Goal: Book appointment/travel/reservation

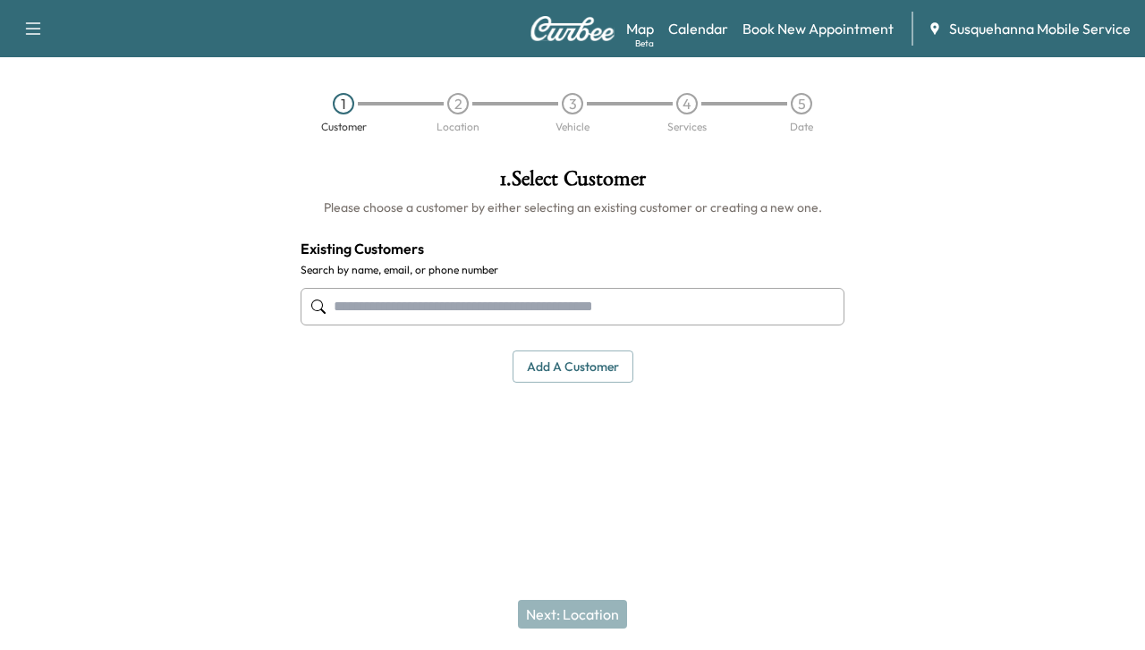
click at [543, 293] on input "text" at bounding box center [573, 307] width 544 height 38
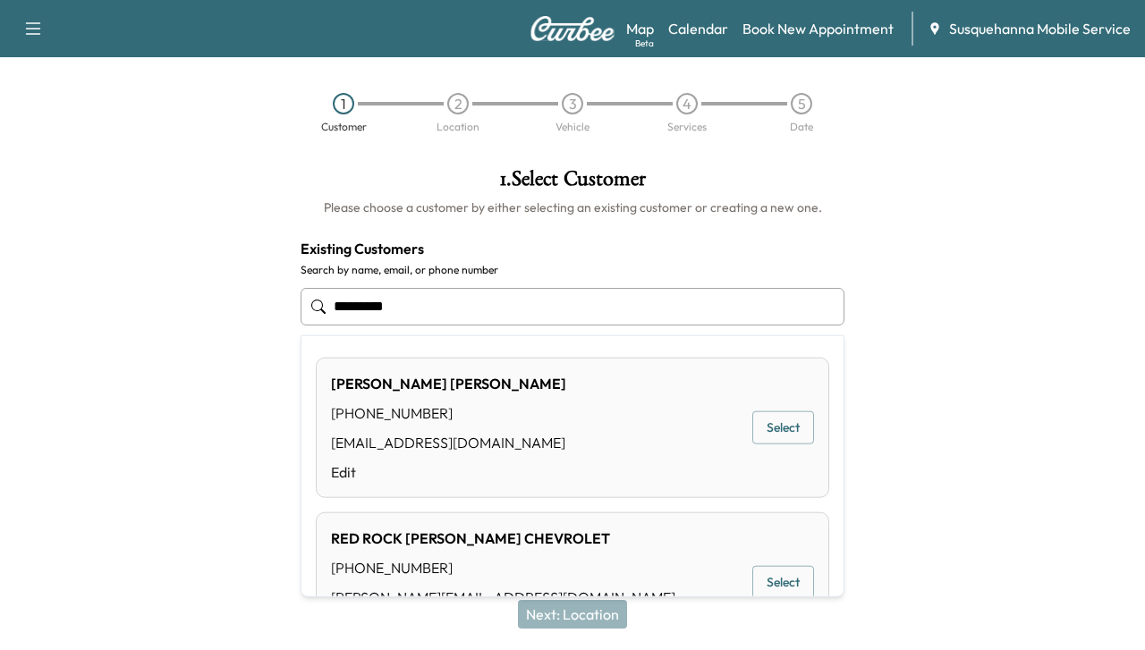
click at [755, 425] on button "Select" at bounding box center [783, 428] width 62 height 33
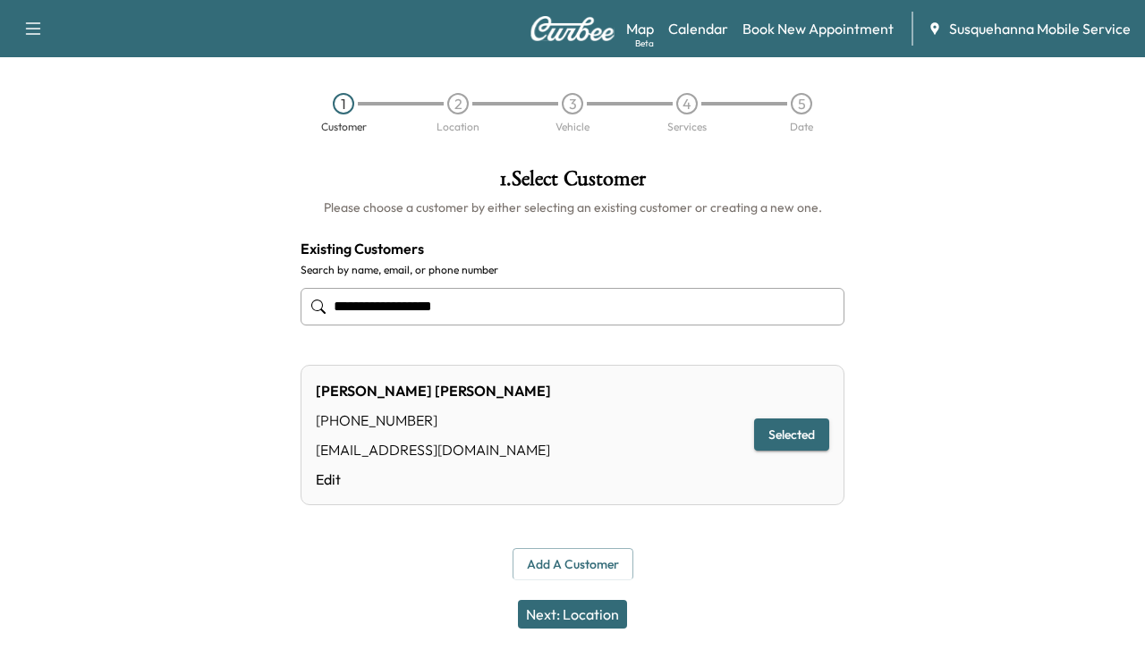
type input "**********"
click at [343, 104] on div "1" at bounding box center [343, 103] width 21 height 21
click at [510, 301] on input "**********" at bounding box center [573, 307] width 544 height 38
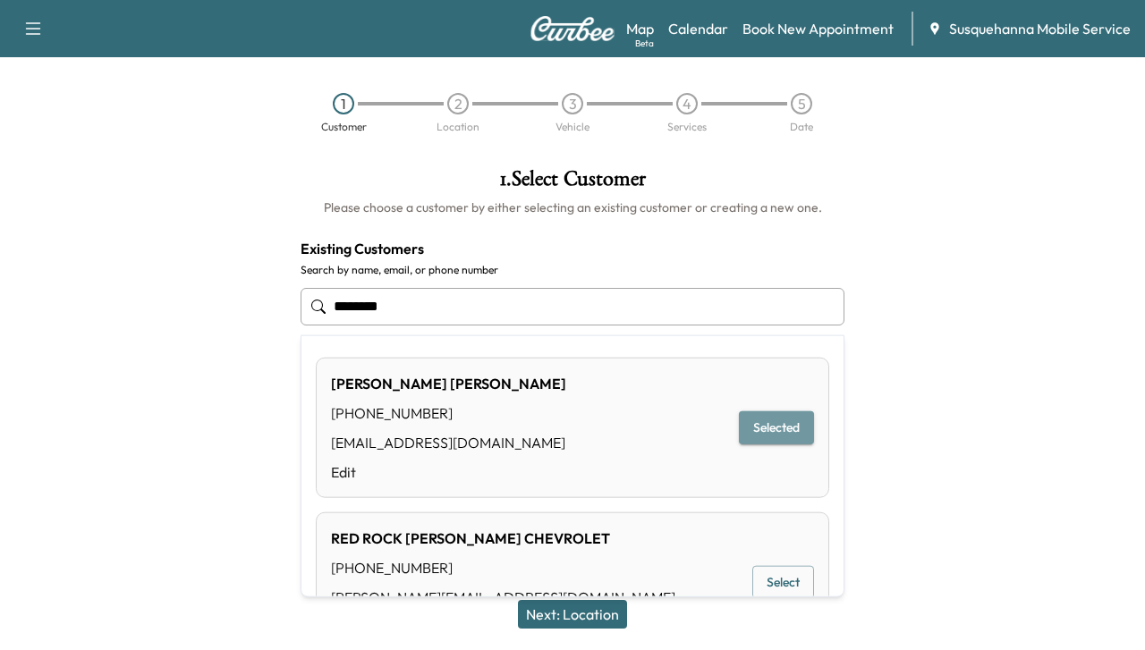
click at [757, 423] on button "Selected" at bounding box center [776, 428] width 75 height 33
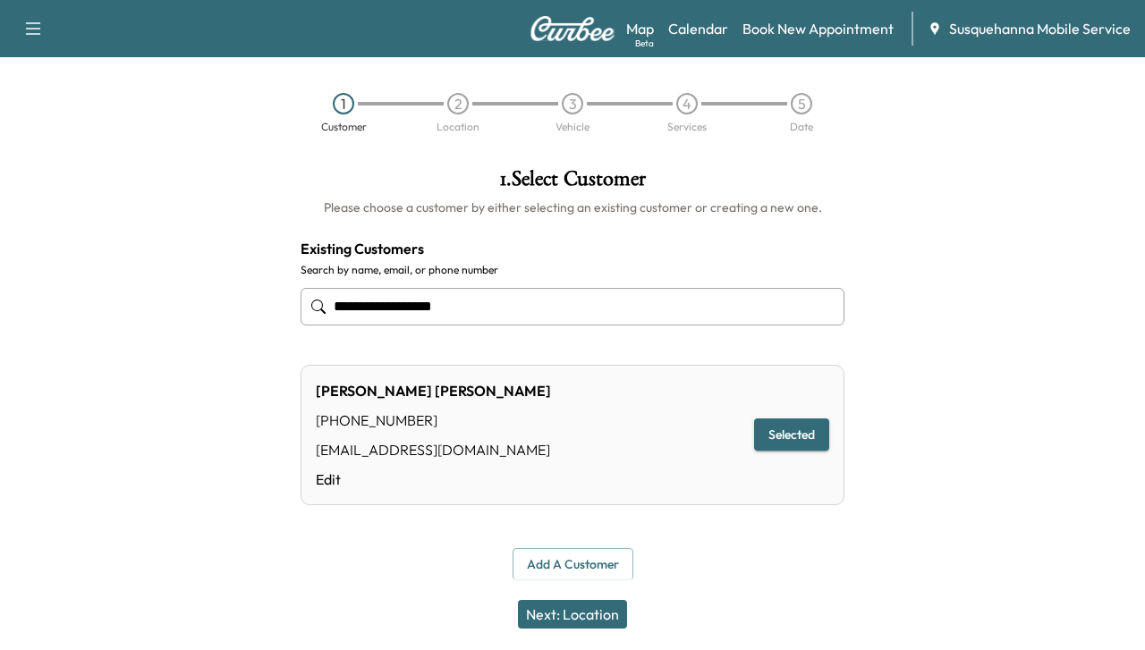
click at [415, 304] on input "**********" at bounding box center [573, 307] width 544 height 38
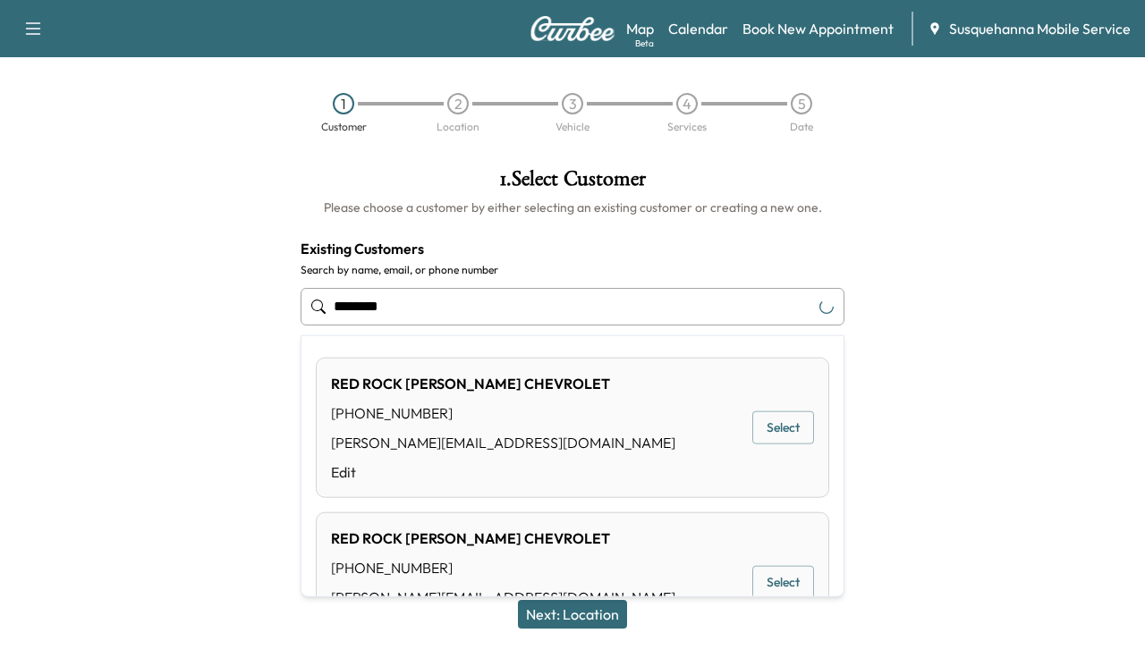
click at [415, 304] on input "********" at bounding box center [573, 307] width 544 height 38
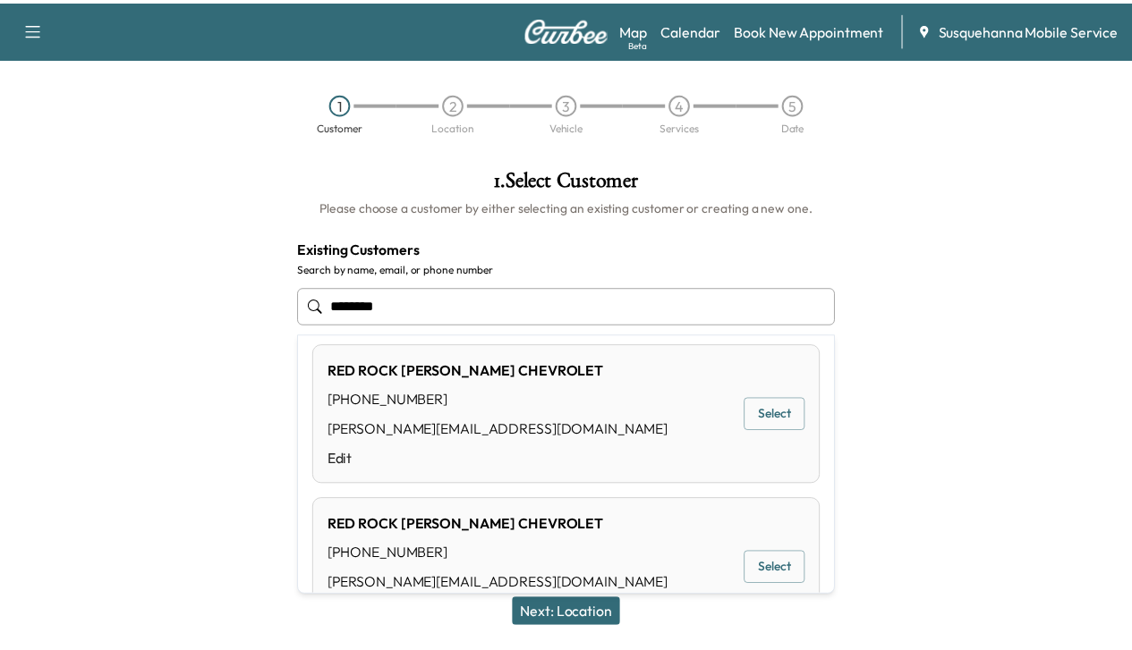
scroll to position [212, 0]
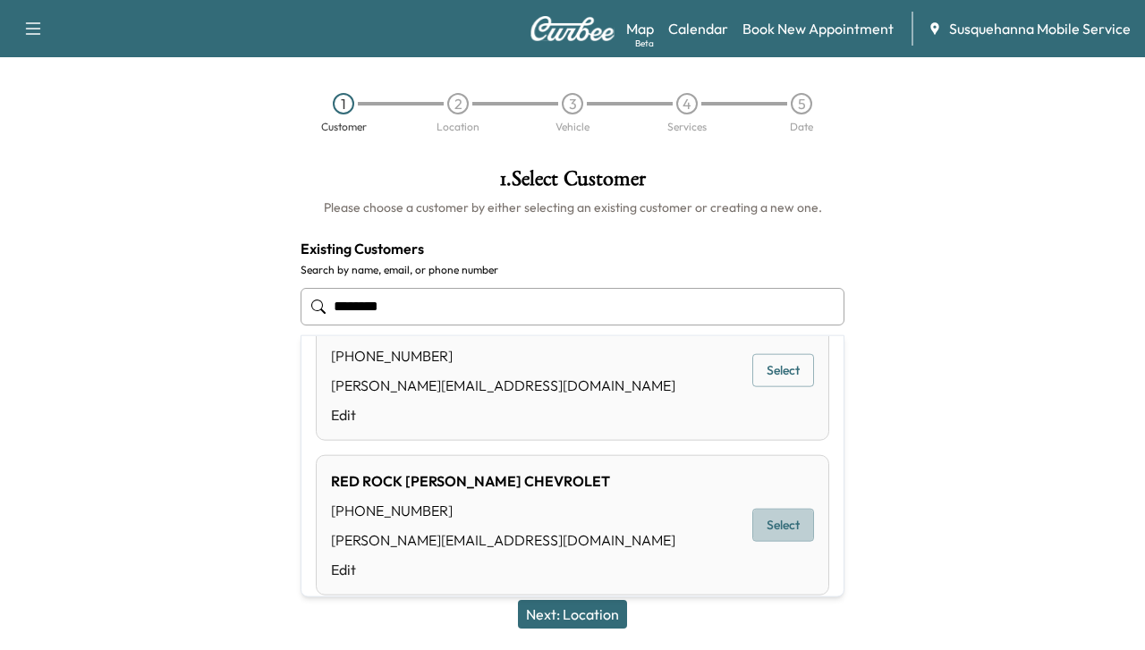
click at [772, 509] on button "Select" at bounding box center [783, 525] width 62 height 33
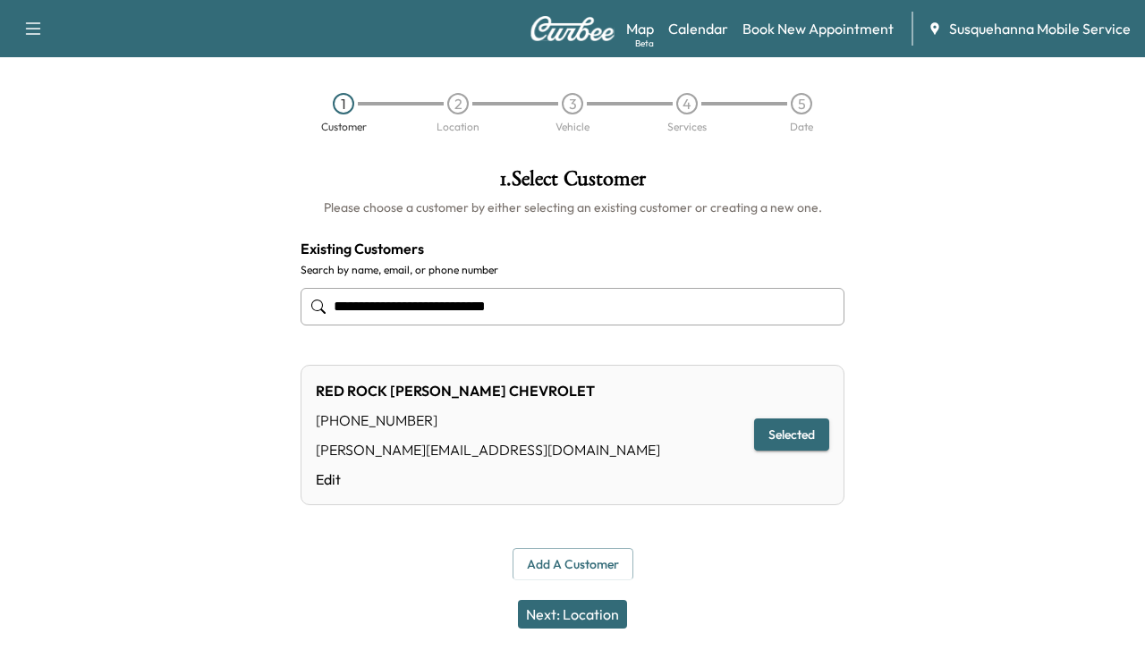
type input "**********"
click at [590, 606] on button "Next: Location" at bounding box center [572, 614] width 109 height 29
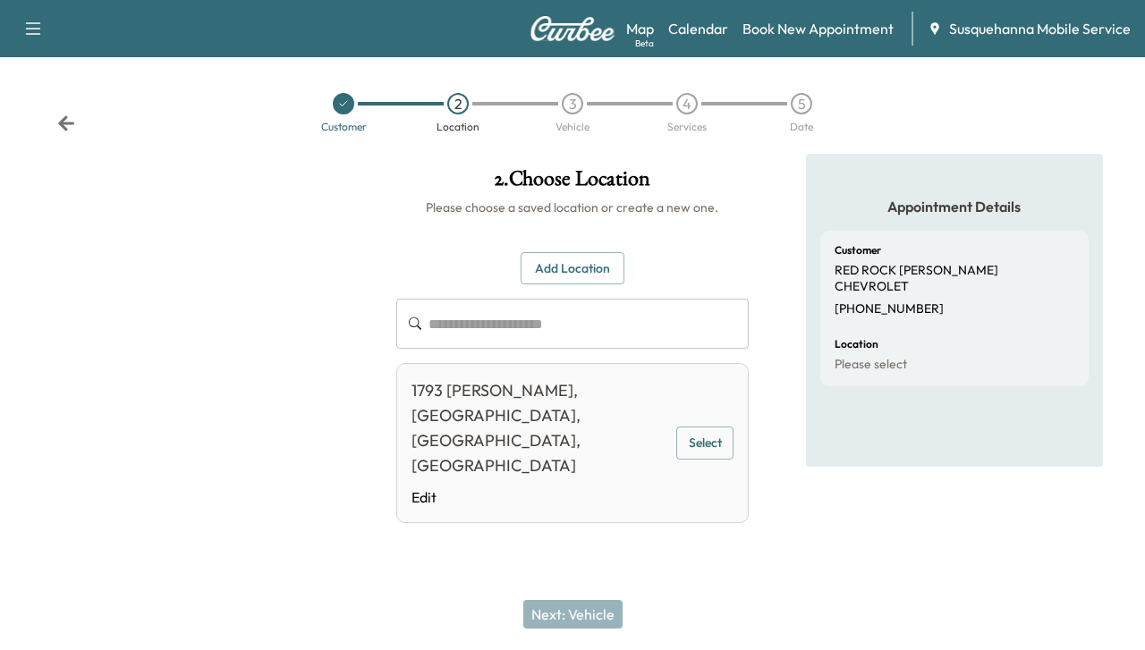
click at [689, 427] on button "Select" at bounding box center [704, 443] width 57 height 33
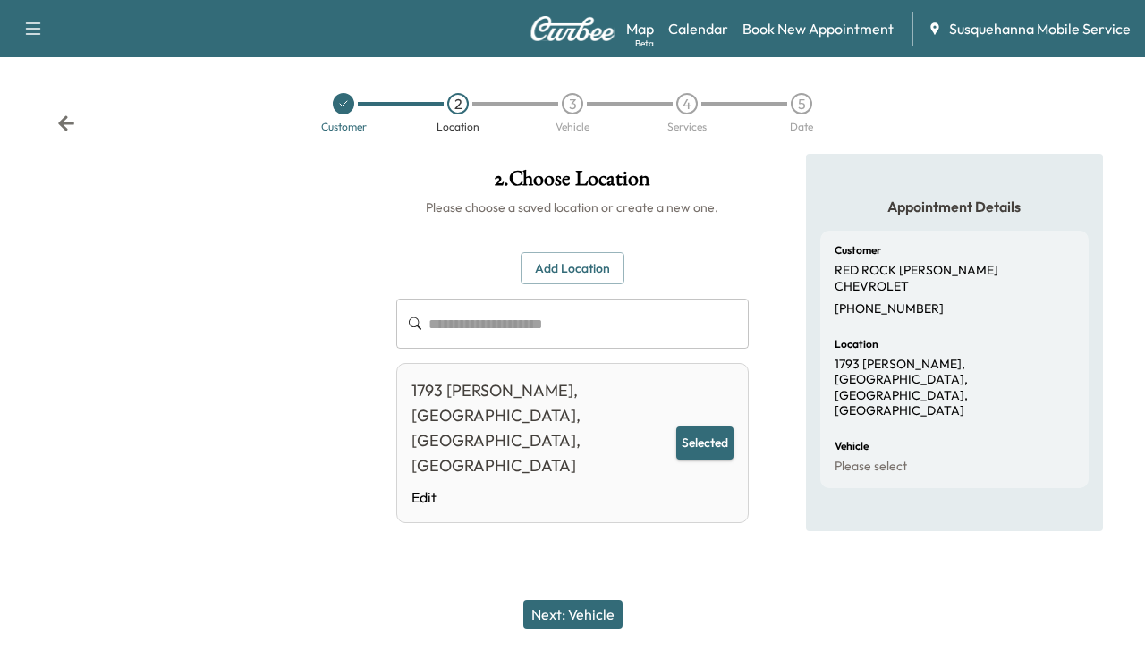
click at [578, 607] on button "Next: Vehicle" at bounding box center [572, 614] width 99 height 29
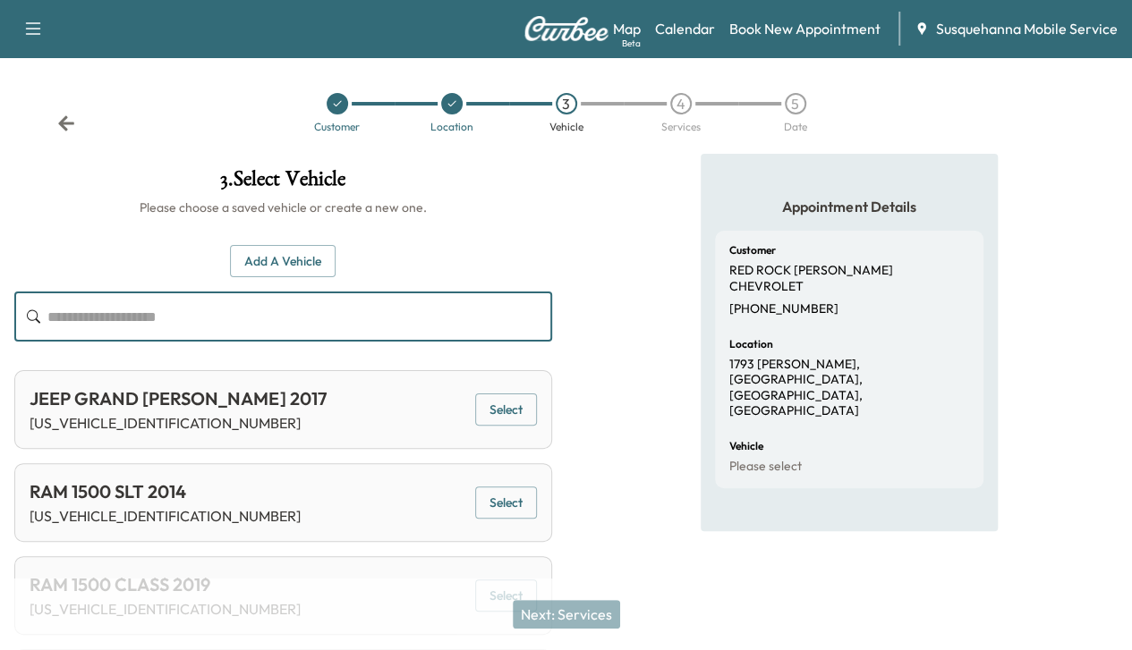
click at [552, 332] on input "text" at bounding box center [299, 317] width 505 height 50
click at [336, 259] on button "Add a Vehicle" at bounding box center [283, 261] width 106 height 33
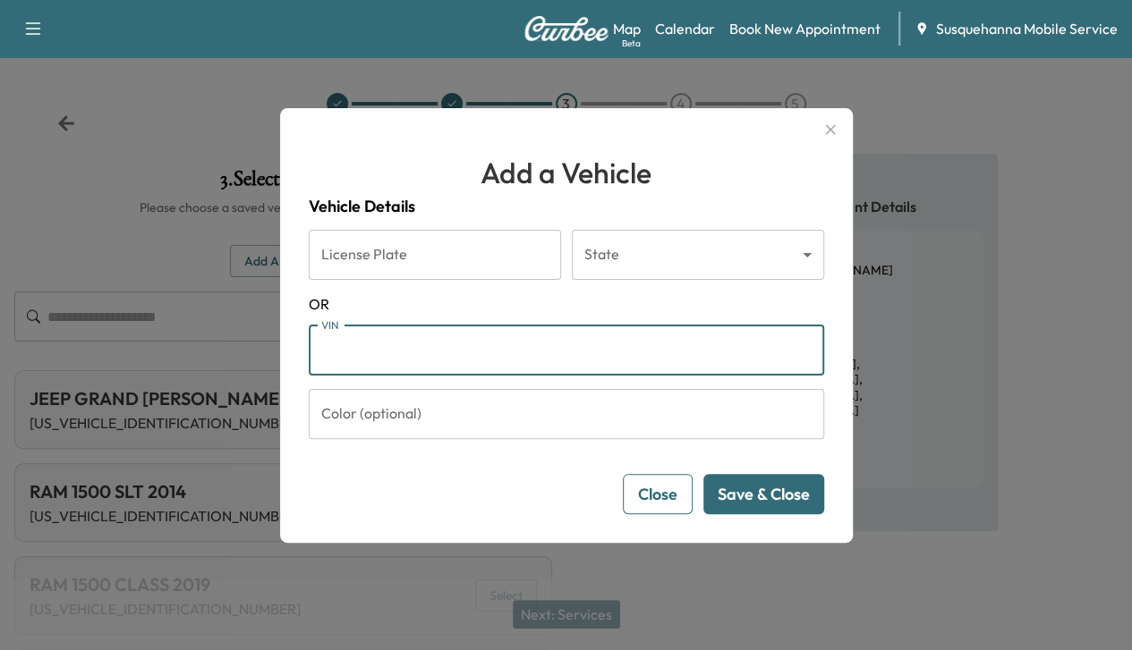
click at [521, 350] on input "VIN" at bounding box center [566, 351] width 515 height 50
paste input "**********"
type input "**********"
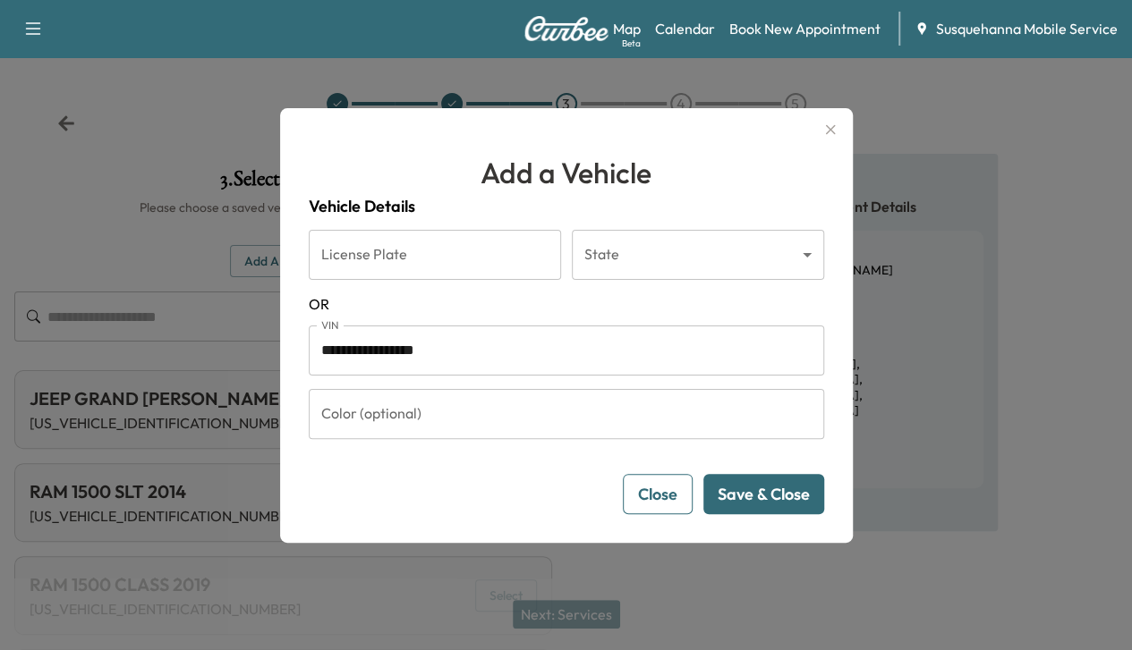
click at [742, 484] on button "Save & Close" at bounding box center [763, 494] width 121 height 40
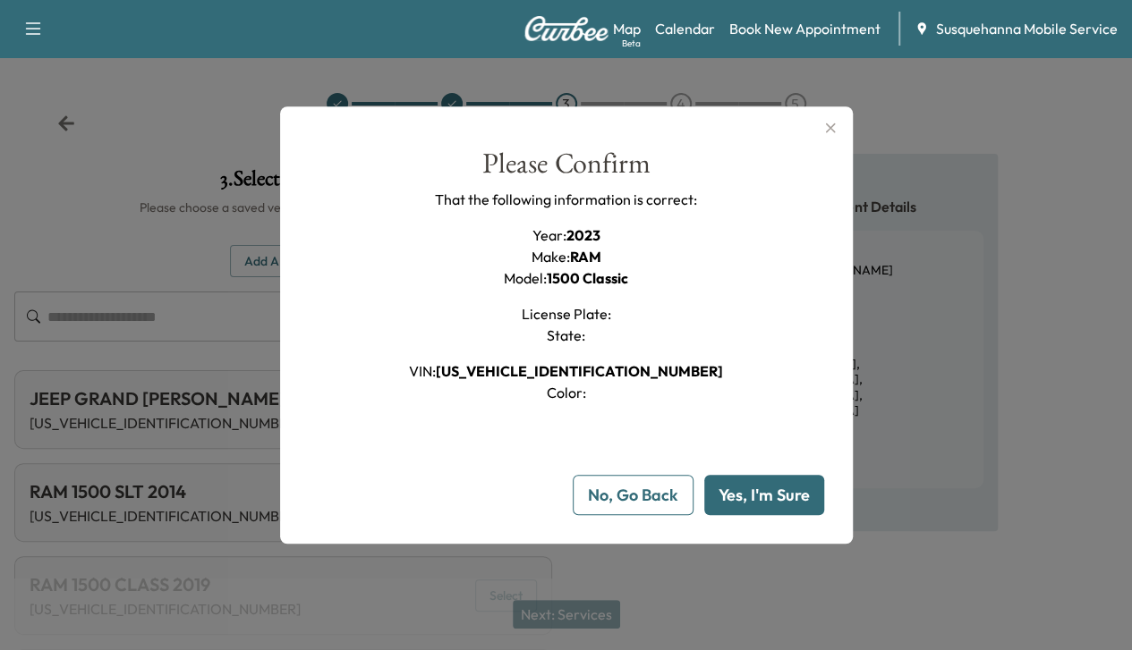
click at [742, 484] on button "Yes, I'm Sure" at bounding box center [764, 495] width 120 height 40
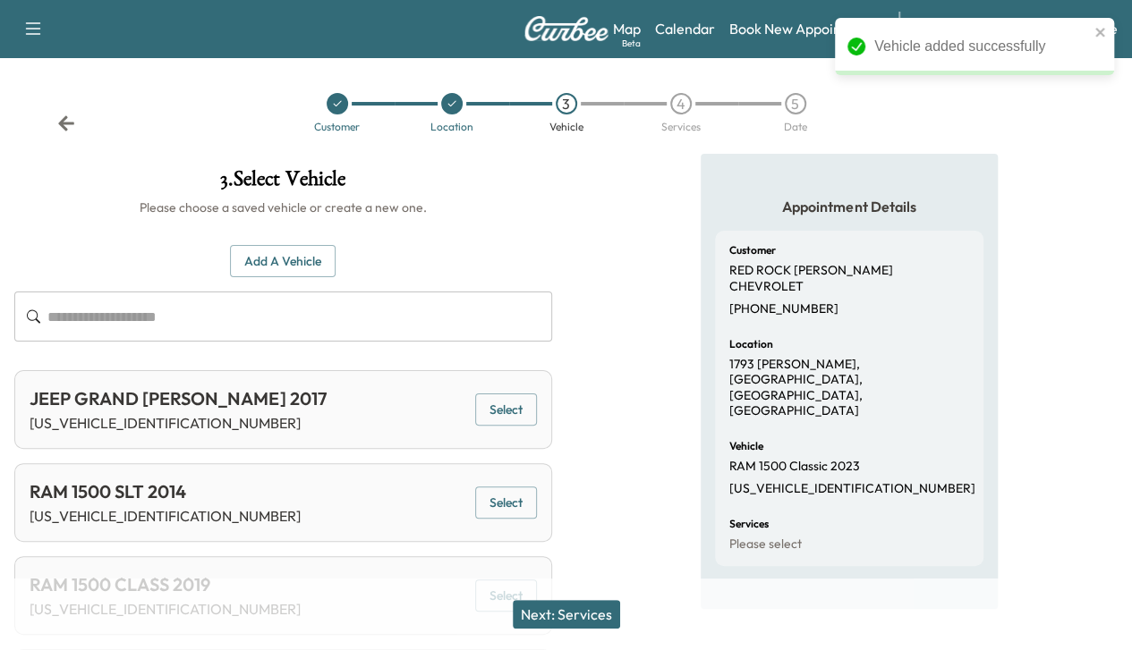
click at [571, 605] on button "Next: Services" at bounding box center [566, 614] width 107 height 29
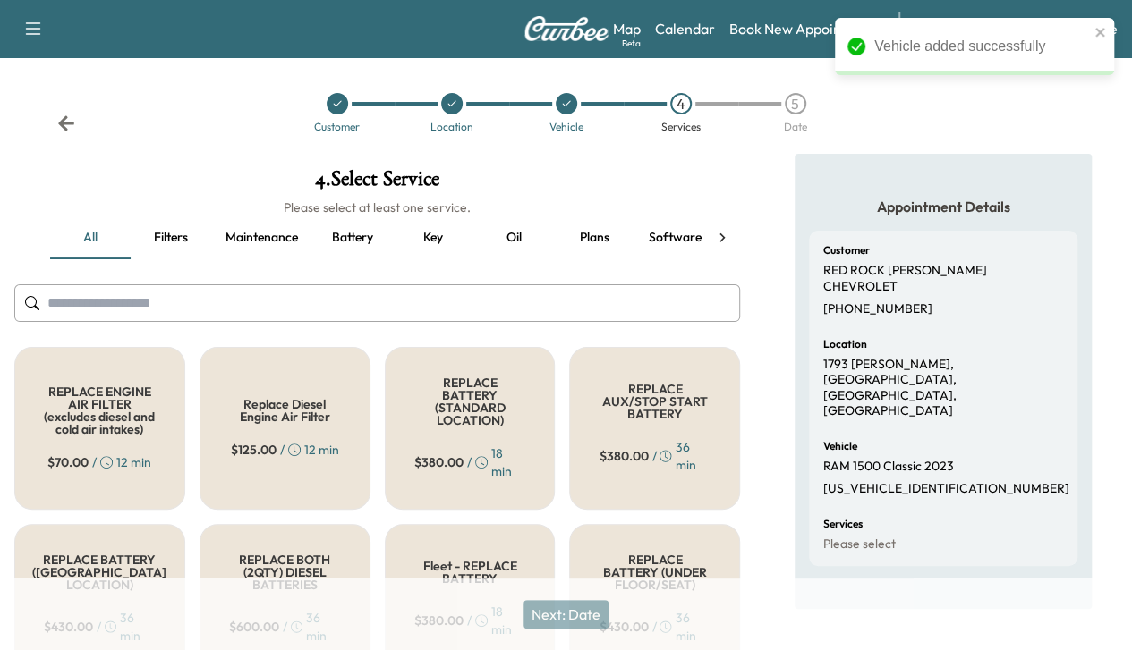
click at [725, 229] on icon at bounding box center [722, 238] width 18 height 18
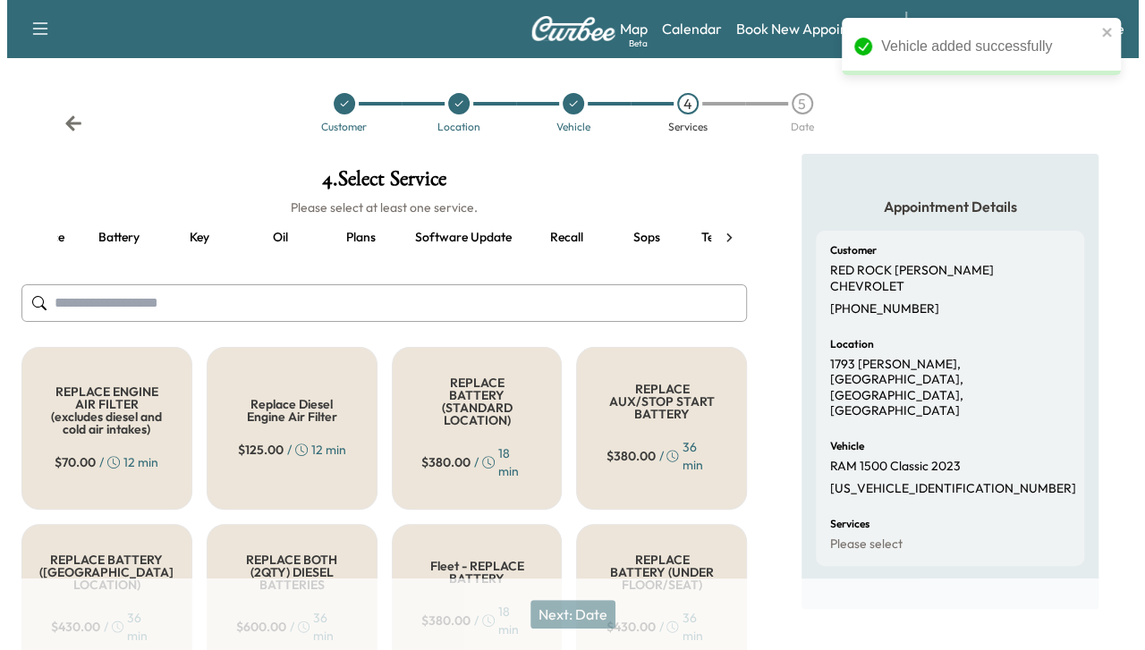
scroll to position [0, 302]
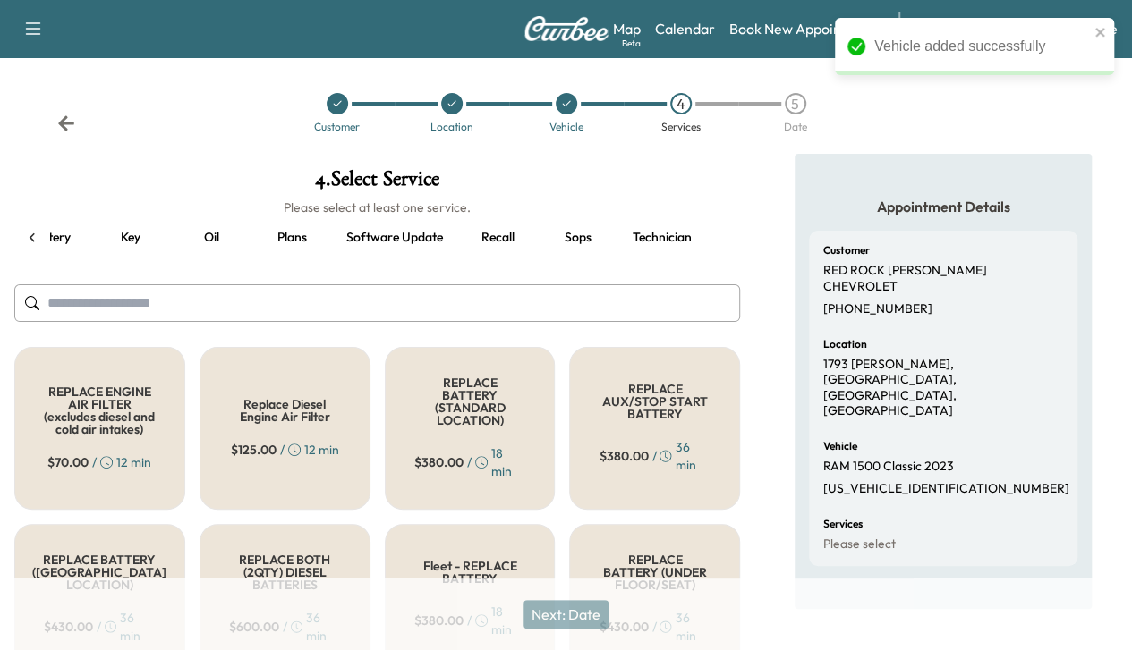
click at [510, 236] on button "Recall" at bounding box center [497, 238] width 81 height 43
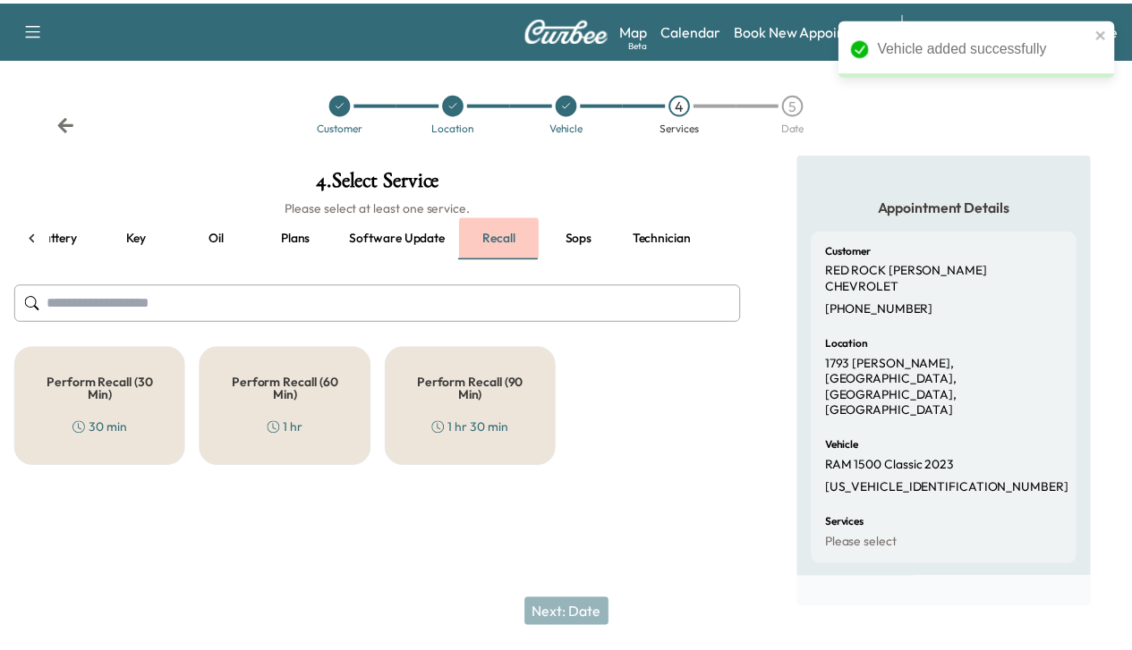
scroll to position [0, 293]
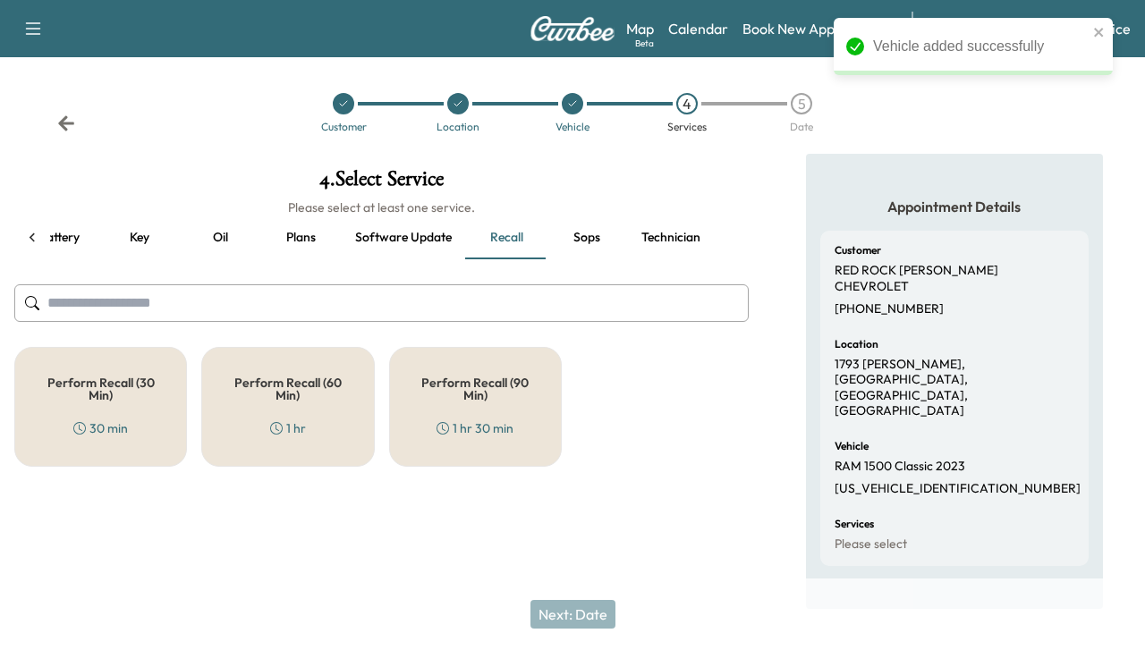
click at [317, 370] on div "Perform Recall (60 Min) 1 hr" at bounding box center [287, 407] width 173 height 120
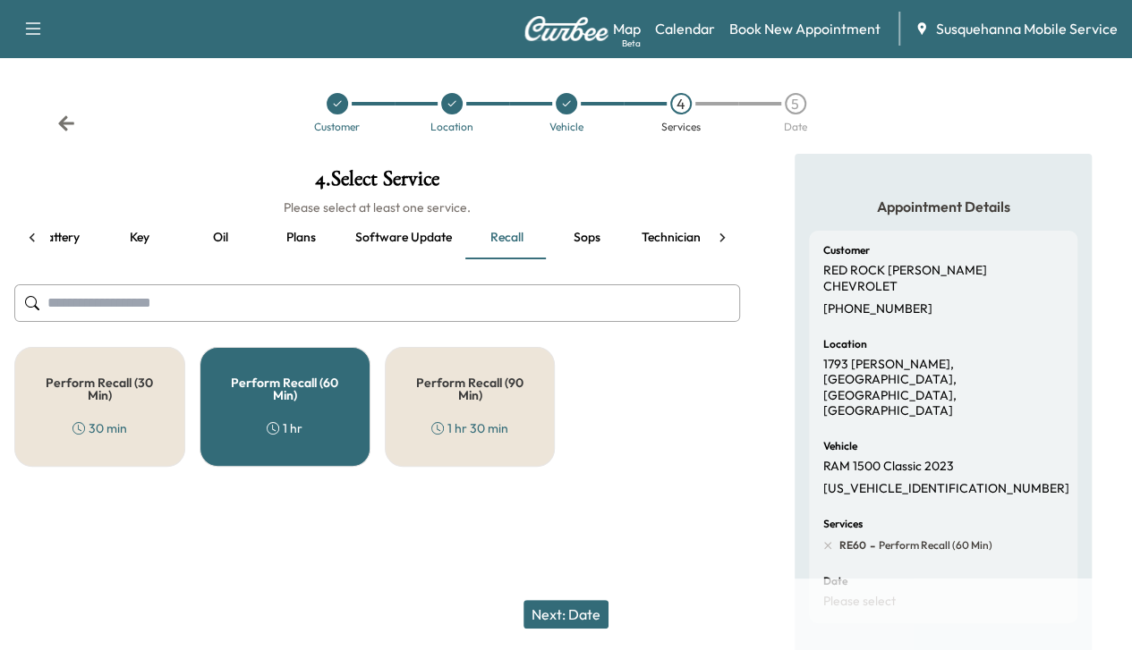
click at [171, 392] on div "Perform Recall (30 Min) 30 min" at bounding box center [99, 407] width 171 height 120
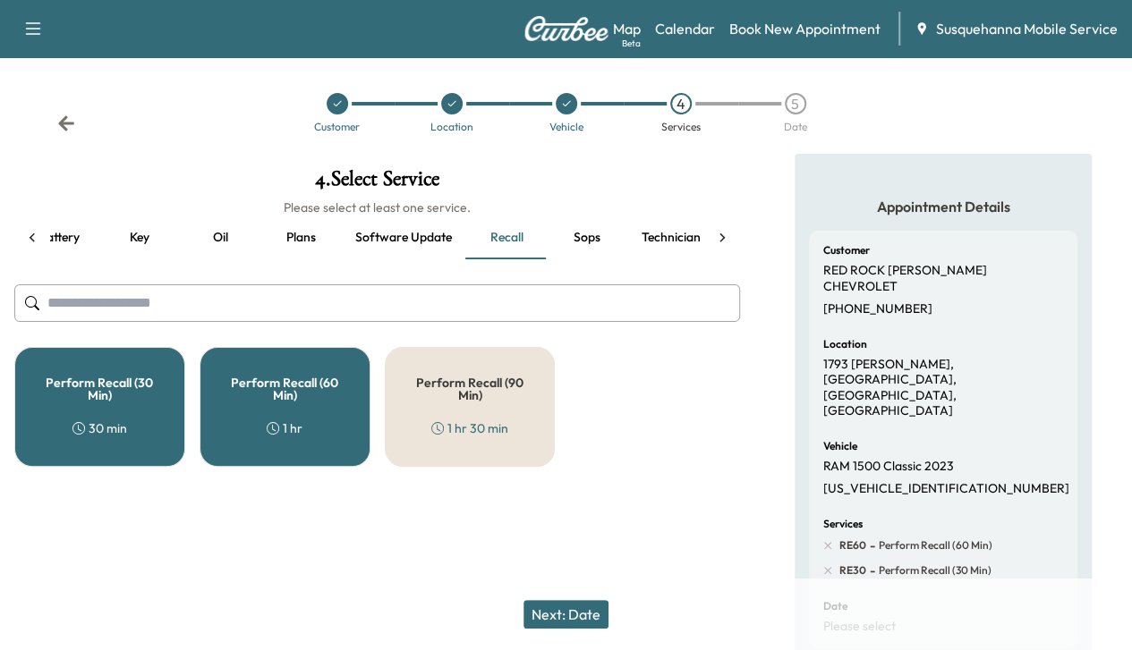
click at [246, 379] on h5 "Perform Recall (60 Min)" at bounding box center [285, 389] width 112 height 25
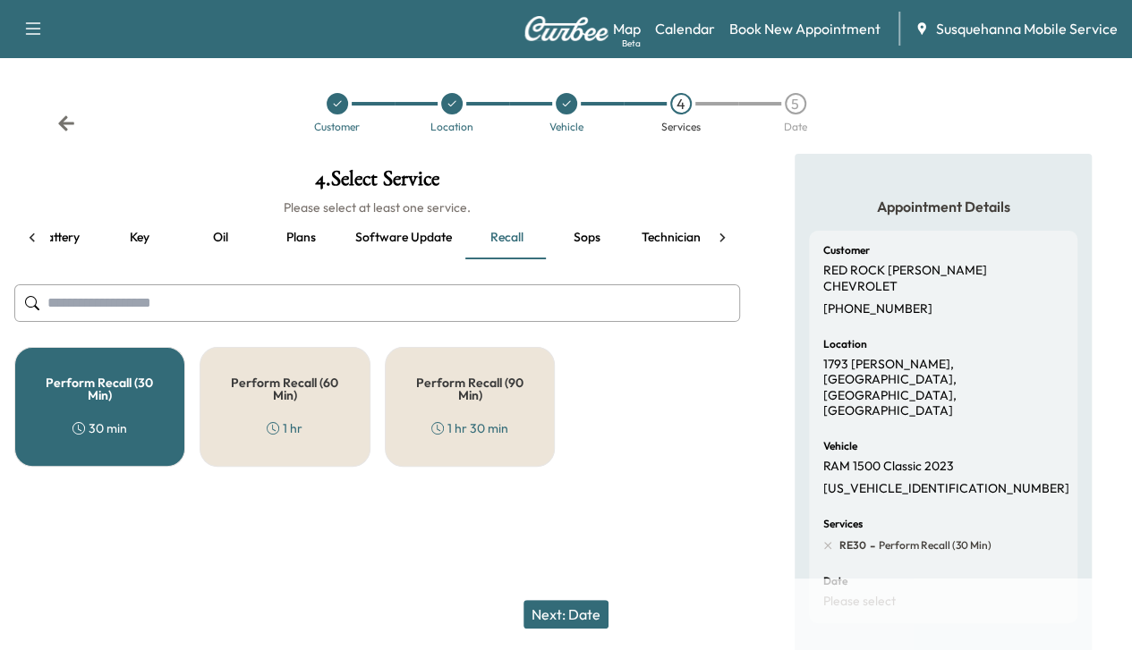
click at [713, 236] on icon at bounding box center [722, 238] width 18 height 18
click at [642, 251] on button "Technician" at bounding box center [662, 238] width 88 height 43
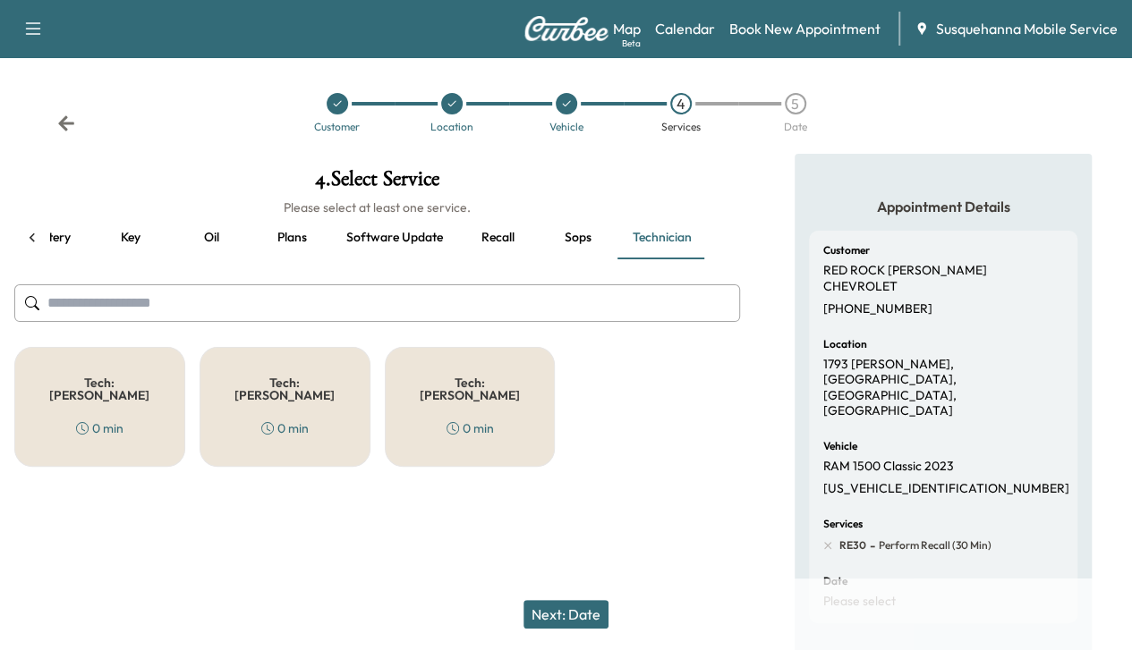
click at [310, 429] on div "Tech: [PERSON_NAME] T 0 min" at bounding box center [285, 407] width 171 height 120
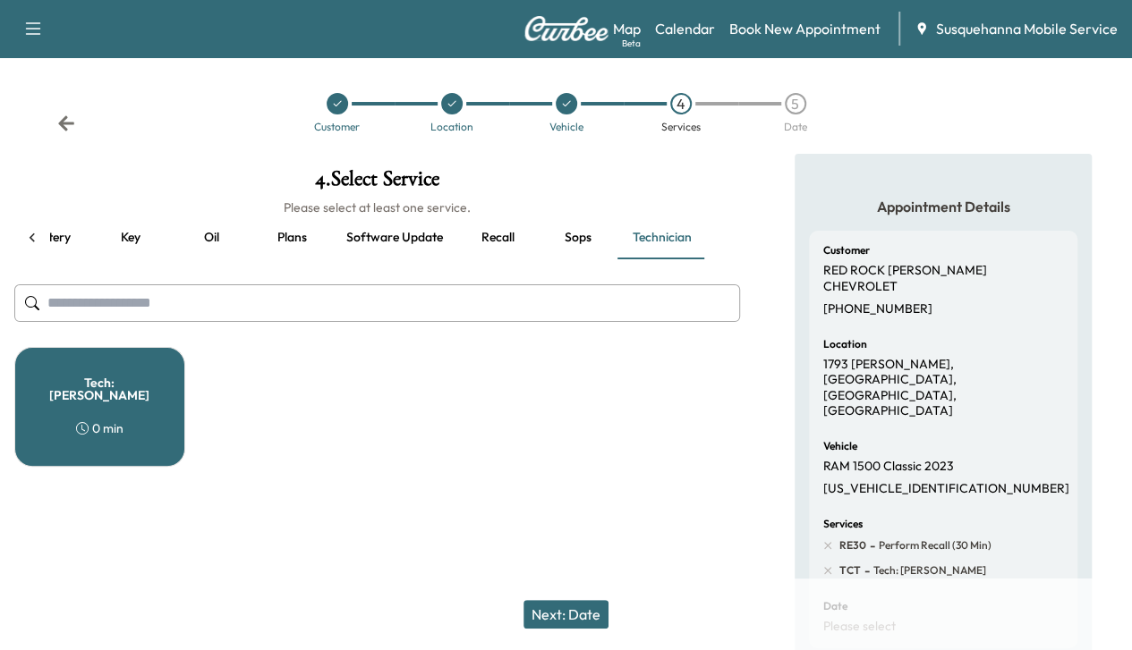
click at [562, 616] on button "Next: Date" at bounding box center [565, 614] width 85 height 29
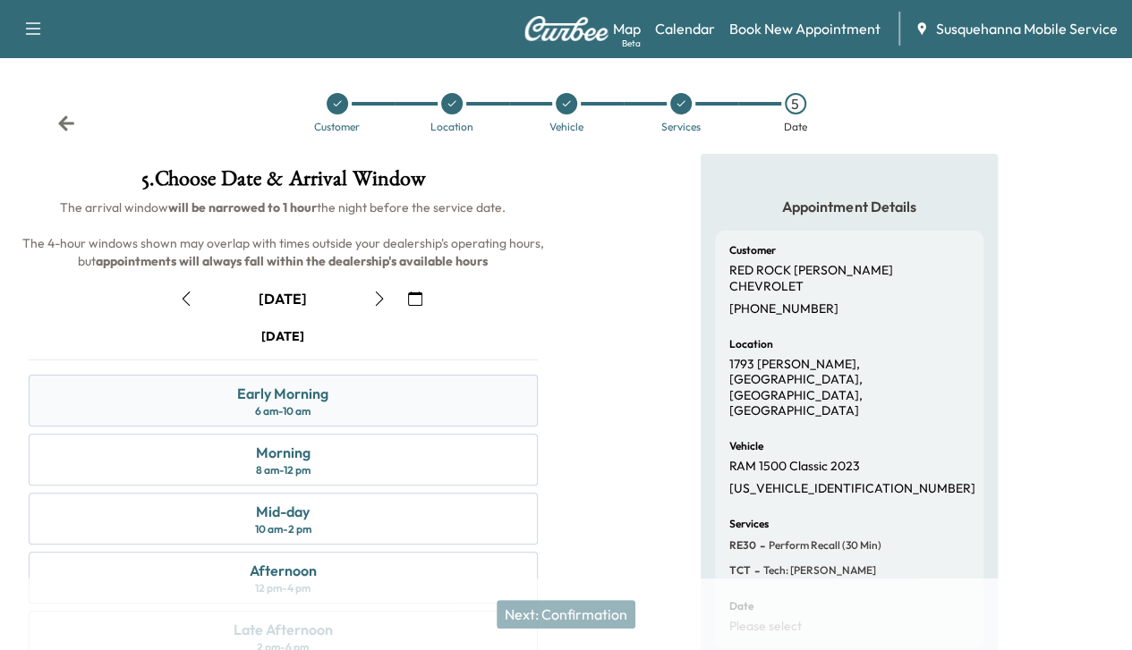
click at [328, 404] on div "Early Morning" at bounding box center [282, 393] width 91 height 21
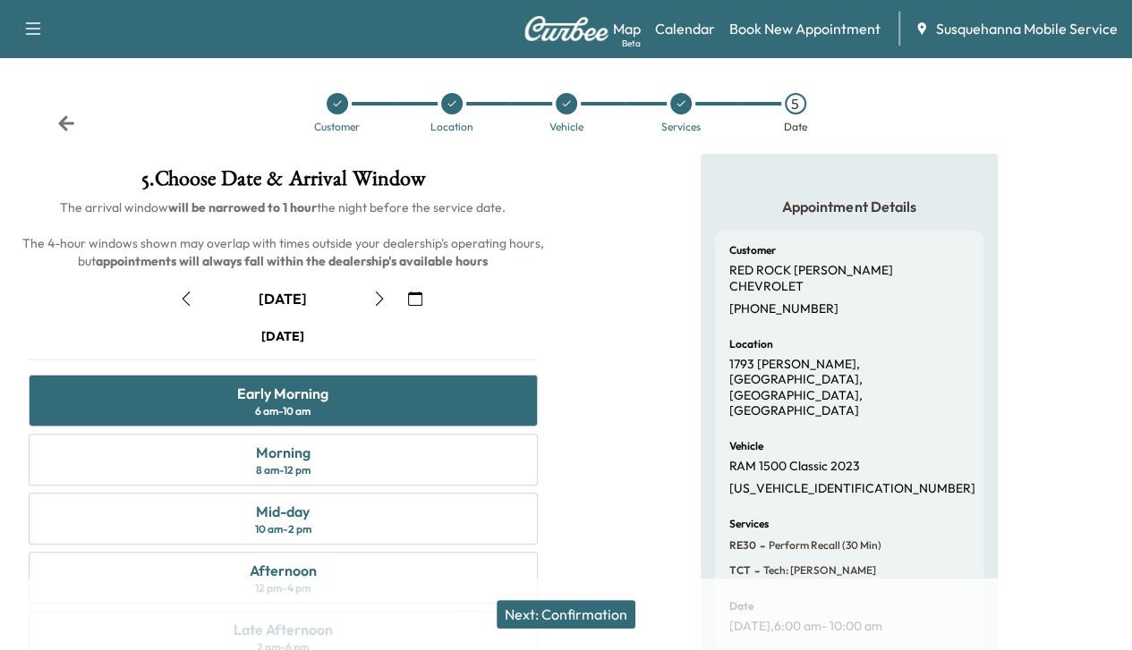
click at [560, 611] on button "Next: Confirmation" at bounding box center [566, 614] width 139 height 29
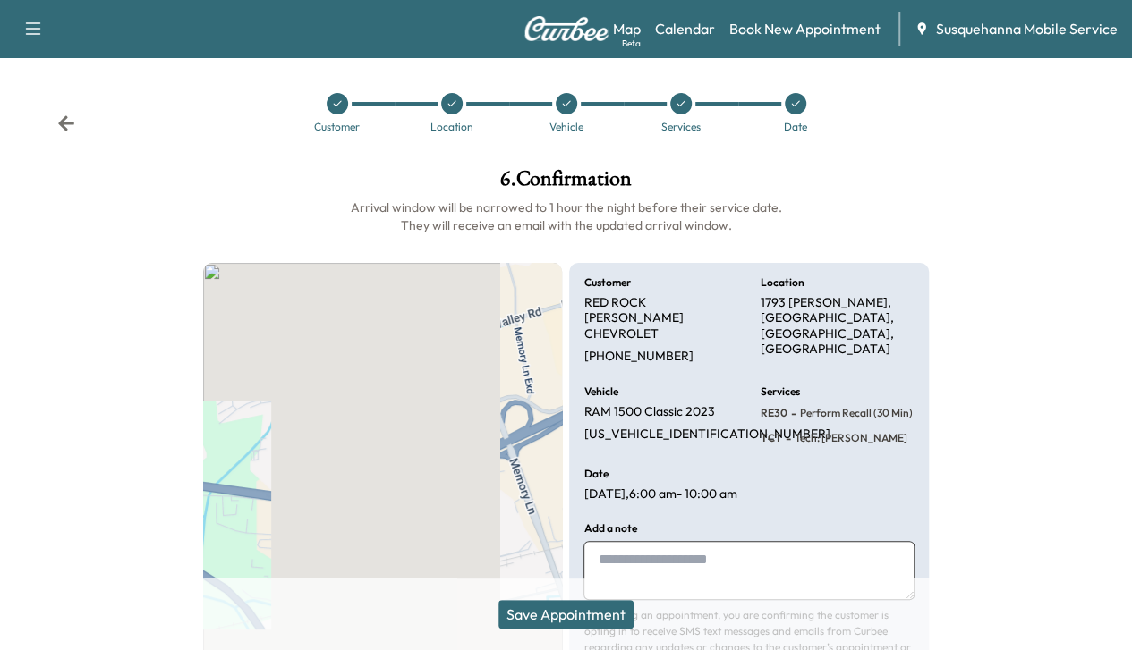
click at [560, 611] on button "Save Appointment" at bounding box center [565, 614] width 135 height 29
